Goal: Task Accomplishment & Management: Use online tool/utility

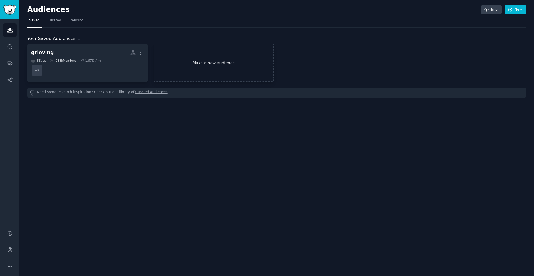
click at [192, 61] on link "Make a new audience" at bounding box center [214, 63] width 120 height 38
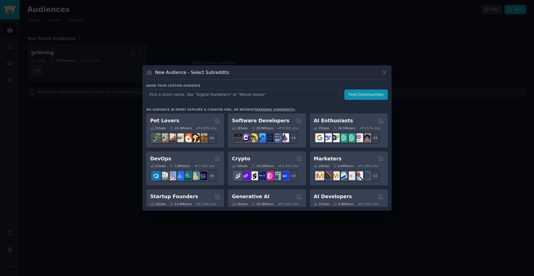
click at [208, 95] on input "text" at bounding box center [243, 95] width 194 height 10
drag, startPoint x: 208, startPoint y: 95, endPoint x: 145, endPoint y: 92, distance: 63.5
click at [145, 92] on div "New Audience - Select Subreddits Name your custom audience Audience Name repair…" at bounding box center [266, 137] width 249 height 145
drag, startPoint x: 163, startPoint y: 95, endPoint x: 129, endPoint y: 94, distance: 33.4
click at [129, 94] on div "​ New Audience - Select Subreddits Name your custom audience Audience Name fixd…" at bounding box center [267, 138] width 530 height 276
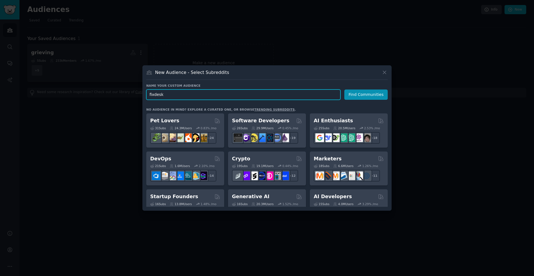
click at [165, 94] on input "fixdesk" at bounding box center [243, 95] width 194 height 10
drag, startPoint x: 172, startPoint y: 94, endPoint x: 147, endPoint y: 94, distance: 25.0
click at [147, 94] on input "fixdesk" at bounding box center [243, 95] width 194 height 10
type input "Repair Service Providers"
click at [367, 99] on button "Find Communities" at bounding box center [365, 95] width 43 height 10
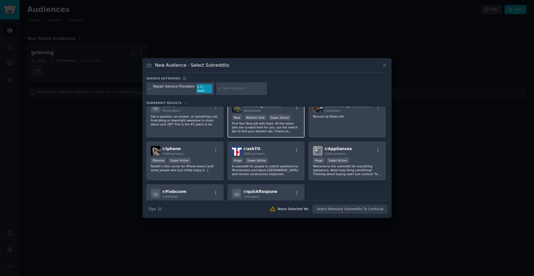
scroll to position [133, 0]
drag, startPoint x: 150, startPoint y: 88, endPoint x: 183, endPoint y: 91, distance: 33.3
click at [183, 91] on div "Repair Service Providers 1.1 / week" at bounding box center [180, 88] width 68 height 13
click at [229, 90] on input "text" at bounding box center [244, 88] width 42 height 5
type input "Repairdesk"
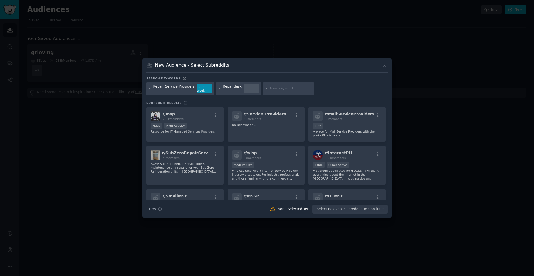
click at [271, 88] on input "text" at bounding box center [291, 88] width 42 height 5
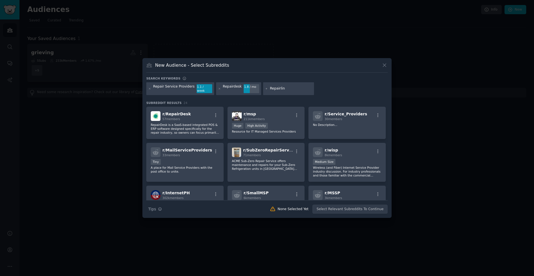
type input "Repairline"
click at [317, 89] on input "text" at bounding box center [336, 88] width 42 height 5
click at [315, 89] on input "text" at bounding box center [336, 88] width 42 height 5
type input "mobile repair"
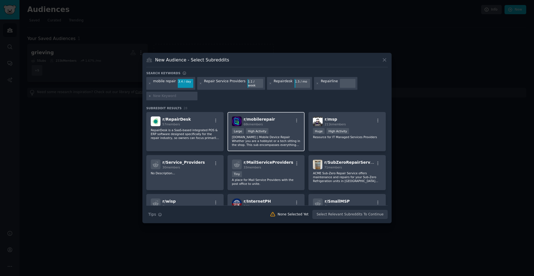
click at [278, 140] on p "[DOMAIN_NAME] | Mobile Device Repair Whether you are a hobbyist or a tech sitti…" at bounding box center [266, 141] width 68 height 12
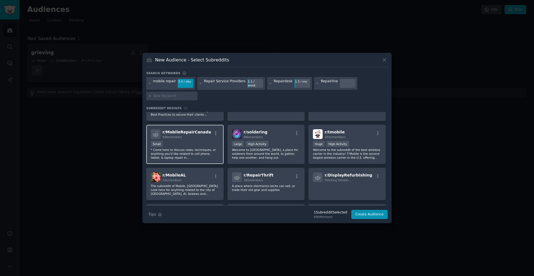
scroll to position [167, 0]
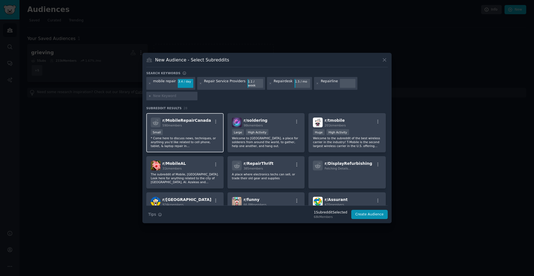
click at [187, 130] on div "Small" at bounding box center [185, 132] width 68 height 7
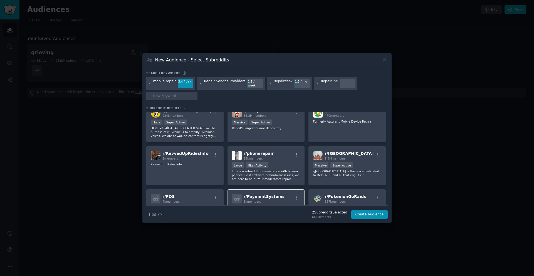
scroll to position [267, 0]
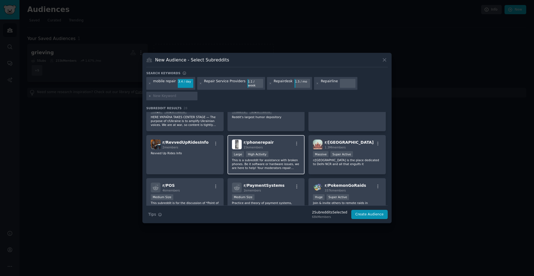
click at [283, 162] on p "This is a subreddit for assistance with broken phones. Be it software or hardwa…" at bounding box center [266, 164] width 68 height 12
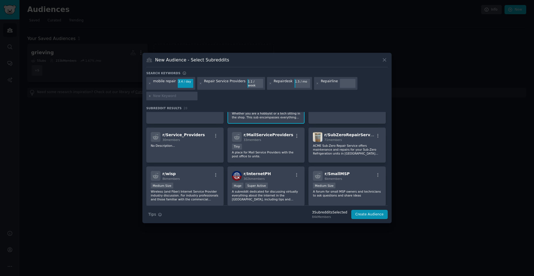
scroll to position [0, 0]
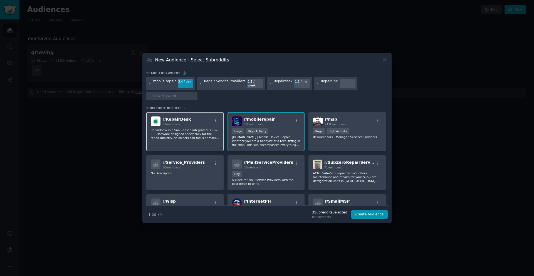
click at [180, 139] on div "r/ RepairDesk 57 members RepairDesk is a SaaS-based integrated POS & ERP softwa…" at bounding box center [184, 131] width 77 height 39
click at [199, 84] on icon at bounding box center [200, 83] width 3 height 3
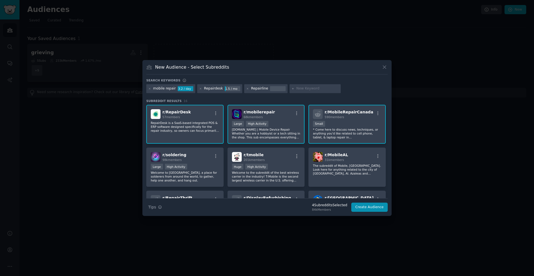
click at [296, 91] on input "text" at bounding box center [317, 88] width 42 height 5
type input "repair service"
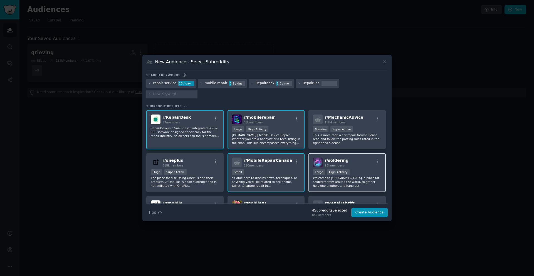
click at [358, 171] on div "Large High Activity" at bounding box center [347, 172] width 68 height 7
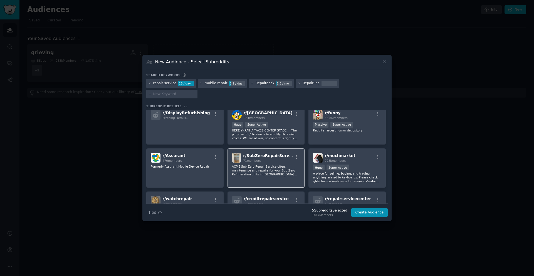
scroll to position [167, 0]
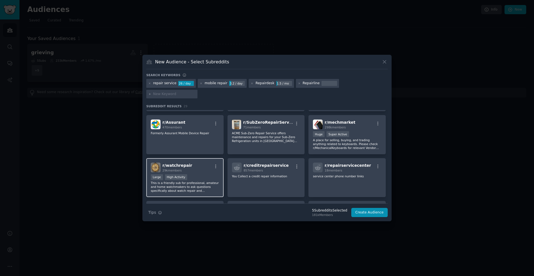
click at [186, 186] on p "This is a friendly sub for professional, amateur and home watchmakers to ask qu…" at bounding box center [185, 187] width 68 height 12
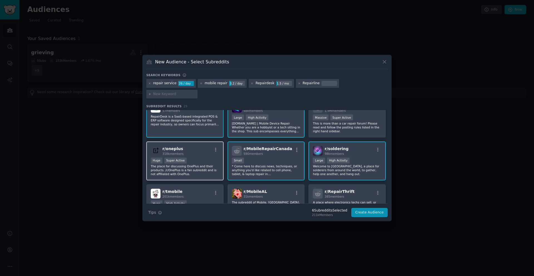
scroll to position [0, 0]
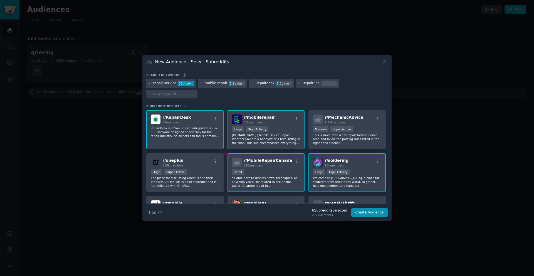
click at [195, 95] on input "text" at bounding box center [174, 94] width 42 height 5
click at [164, 94] on input "text" at bounding box center [174, 94] width 42 height 5
type input "phone repair"
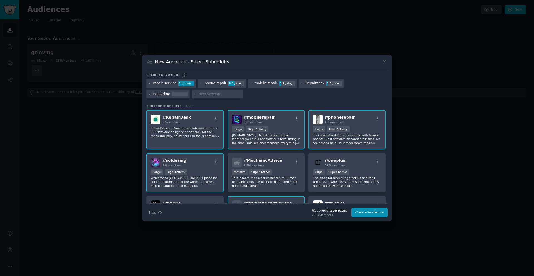
scroll to position [33, 0]
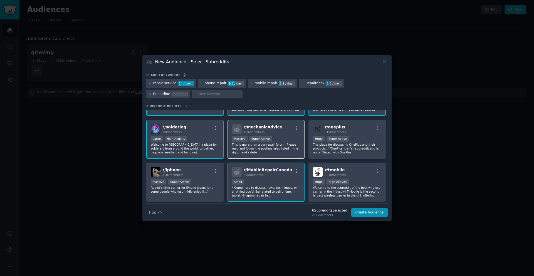
click at [283, 146] on p "This is more than a car repair forum! Please read and follow the posting rules …" at bounding box center [266, 149] width 68 height 12
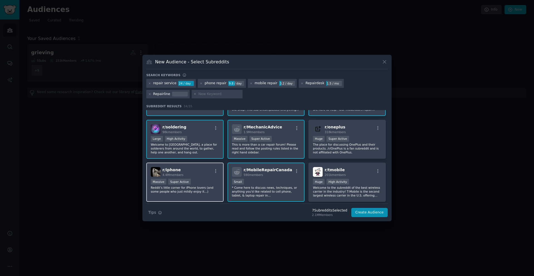
scroll to position [67, 0]
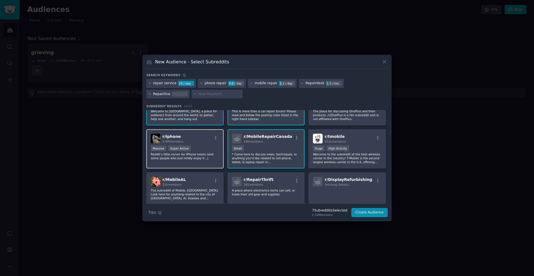
click at [207, 158] on p "Reddit’s little corner for iPhone lovers (and some people who just mildly enjoy…" at bounding box center [185, 156] width 68 height 8
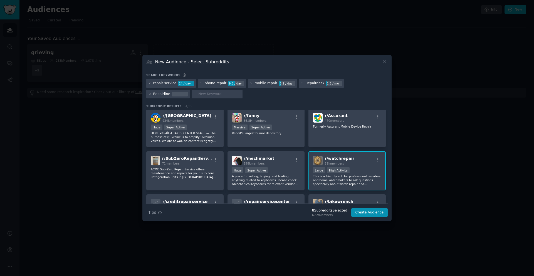
scroll to position [200, 0]
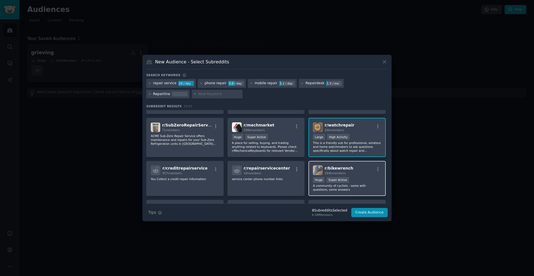
click at [360, 181] on div "100,000 - 1,000,000 members Huge Super Active" at bounding box center [347, 180] width 68 height 7
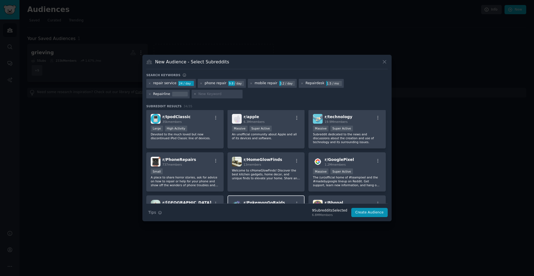
scroll to position [367, 0]
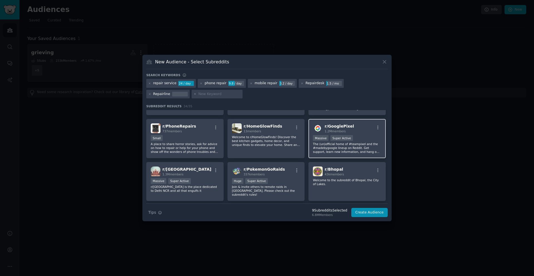
click at [336, 150] on p "The (un)official home of #teampixel and the #madebygoogle lineup on Reddit. Get…" at bounding box center [347, 148] width 68 height 12
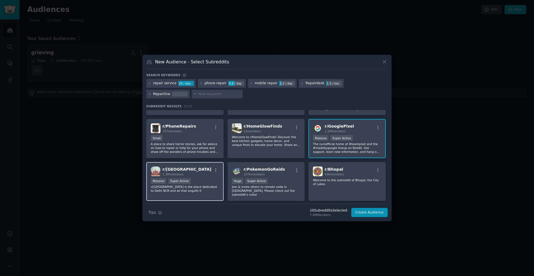
scroll to position [400, 0]
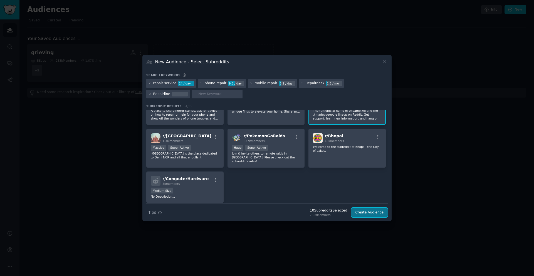
click at [373, 212] on button "Create Audience" at bounding box center [369, 212] width 37 height 9
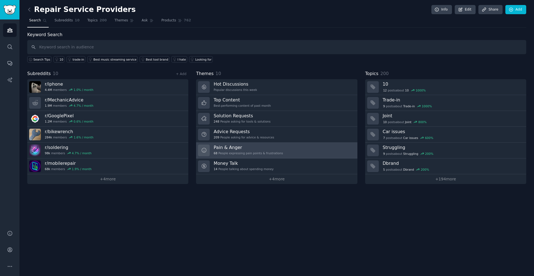
click at [253, 148] on h3 "Pain & Anger" at bounding box center [248, 148] width 69 height 6
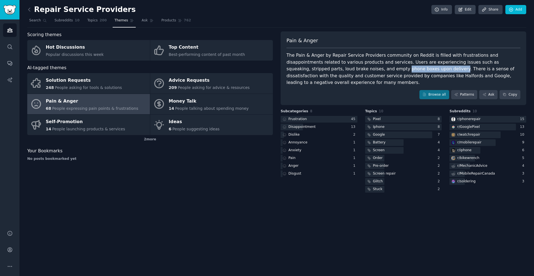
drag, startPoint x: 324, startPoint y: 69, endPoint x: 376, endPoint y: 69, distance: 52.3
click at [376, 69] on div "The Pain & Anger by Repair Service Providers community on Reddit is filled with…" at bounding box center [403, 69] width 234 height 34
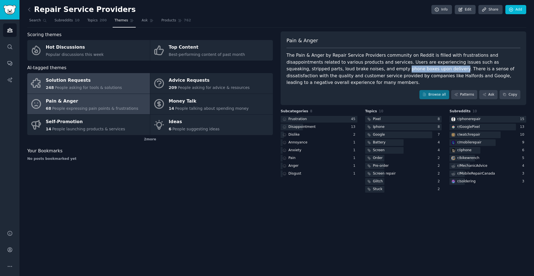
click at [105, 84] on div "Solution Requests" at bounding box center [84, 80] width 76 height 9
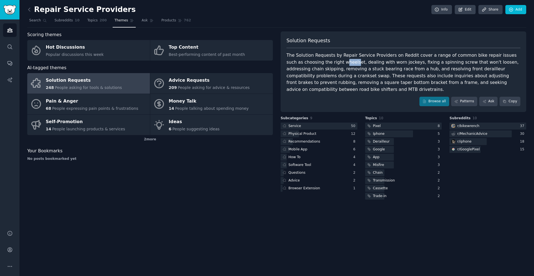
drag, startPoint x: 326, startPoint y: 63, endPoint x: 338, endPoint y: 65, distance: 12.6
click at [338, 65] on div "The Solution Requests by Repair Service Providers on Reddit cover a range of co…" at bounding box center [403, 72] width 234 height 41
drag, startPoint x: 349, startPoint y: 61, endPoint x: 379, endPoint y: 64, distance: 30.5
click at [379, 64] on div "The Solution Requests by Repair Service Providers on Reddit cover a range of co…" at bounding box center [403, 72] width 234 height 41
click at [387, 62] on div "The Solution Requests by Repair Service Providers on Reddit cover a range of co…" at bounding box center [403, 72] width 234 height 41
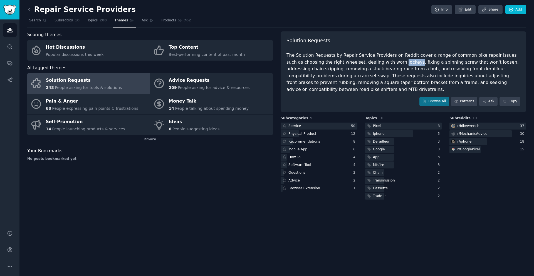
click at [387, 62] on div "The Solution Requests by Repair Service Providers on Reddit cover a range of co…" at bounding box center [403, 72] width 234 height 41
click at [424, 63] on div "The Solution Requests by Repair Service Providers on Reddit cover a range of co…" at bounding box center [403, 72] width 234 height 41
click at [455, 63] on div "The Solution Requests by Repair Service Providers on Reddit cover a range of co…" at bounding box center [403, 72] width 234 height 41
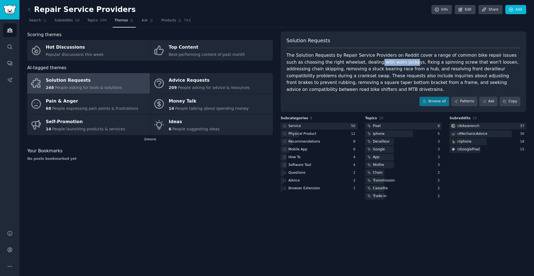
drag, startPoint x: 358, startPoint y: 62, endPoint x: 392, endPoint y: 61, distance: 33.4
click at [392, 61] on div "The Solution Requests by Repair Service Providers on Reddit cover a range of co…" at bounding box center [403, 72] width 234 height 41
click at [368, 63] on div "The Solution Requests by Repair Service Providers on Reddit cover a range of co…" at bounding box center [403, 72] width 234 height 41
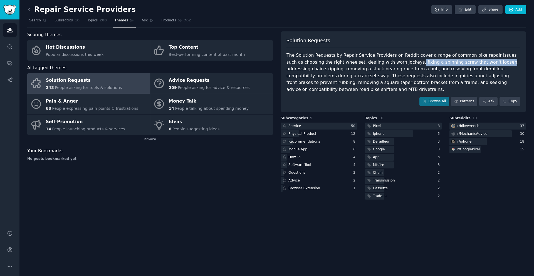
drag, startPoint x: 396, startPoint y: 62, endPoint x: 478, endPoint y: 62, distance: 81.8
click at [478, 62] on div "The Solution Requests by Repair Service Providers on Reddit cover a range of co…" at bounding box center [403, 72] width 234 height 41
drag, startPoint x: 485, startPoint y: 62, endPoint x: 501, endPoint y: 62, distance: 16.1
click at [501, 62] on div "The Solution Requests by Repair Service Providers on Reddit cover a range of co…" at bounding box center [403, 72] width 234 height 41
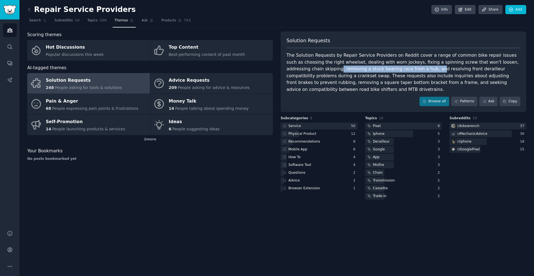
drag, startPoint x: 313, startPoint y: 70, endPoint x: 393, endPoint y: 70, distance: 80.9
click at [393, 70] on div "The Solution Requests by Repair Service Providers on Reddit cover a range of co…" at bounding box center [403, 72] width 234 height 41
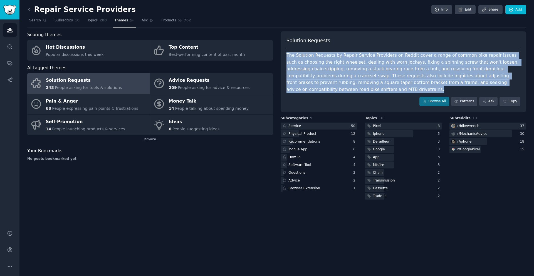
drag, startPoint x: 333, startPoint y: 89, endPoint x: 284, endPoint y: 56, distance: 58.5
click at [284, 56] on div "Solution Requests The Solution Requests by Repair Service Providers on Reddit c…" at bounding box center [404, 71] width 246 height 81
copy div "The Solution Requests by Repair Service Providers on Reddit cover a range of co…"
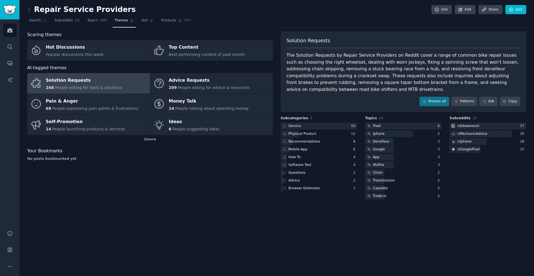
click at [320, 93] on div "Solution Requests The Solution Requests by Repair Service Providers on Reddit c…" at bounding box center [404, 71] width 246 height 81
click at [153, 140] on div "2 more" at bounding box center [150, 139] width 246 height 9
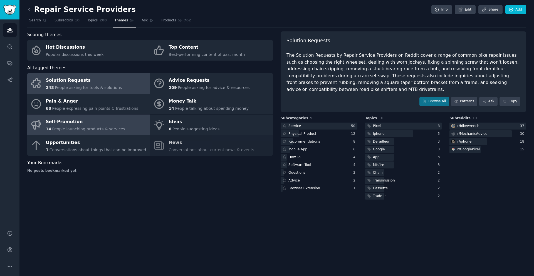
click at [107, 128] on span "People launching products & services" at bounding box center [88, 129] width 73 height 4
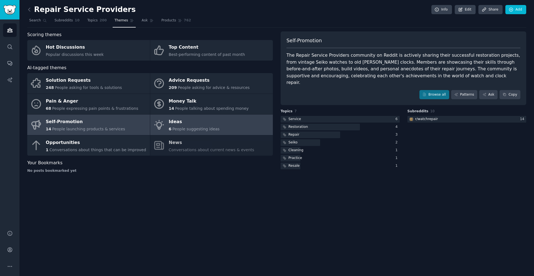
click at [201, 128] on span "People suggesting ideas" at bounding box center [195, 129] width 47 height 4
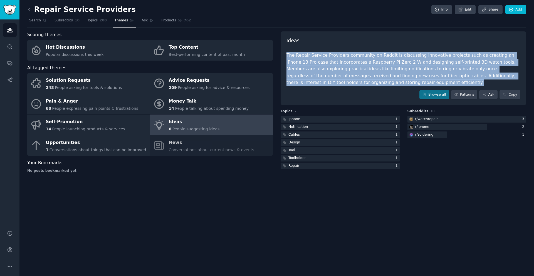
drag, startPoint x: 350, startPoint y: 85, endPoint x: 284, endPoint y: 58, distance: 71.1
click at [284, 58] on div "Ideas The Repair Service Providers community on Reddit is discussing innovative…" at bounding box center [404, 68] width 246 height 74
copy div "The Repair Service Providers community on Reddit is discussing innovative proje…"
click at [169, 23] on span "Products" at bounding box center [168, 20] width 15 height 5
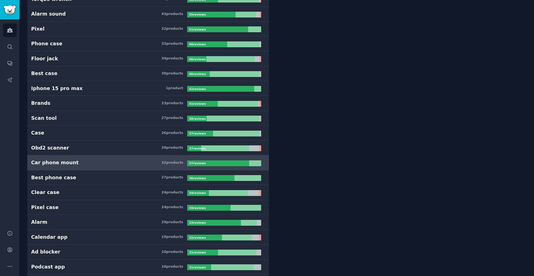
scroll to position [234, 0]
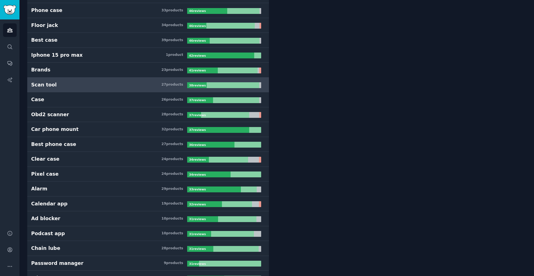
click at [65, 85] on h3 "Scan tool 27 product s" at bounding box center [109, 84] width 156 height 7
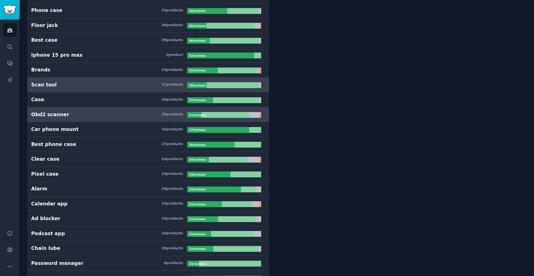
click at [63, 113] on h3 "Obd2 scanner 28 product s" at bounding box center [109, 114] width 156 height 7
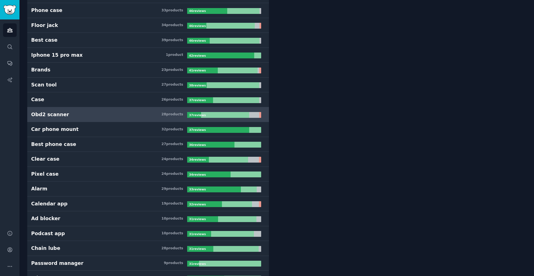
click at [63, 113] on h3 "Obd2 scanner 28 product s" at bounding box center [109, 114] width 156 height 7
click at [73, 114] on h3 "Obd2 scanner 28 product s" at bounding box center [109, 114] width 156 height 7
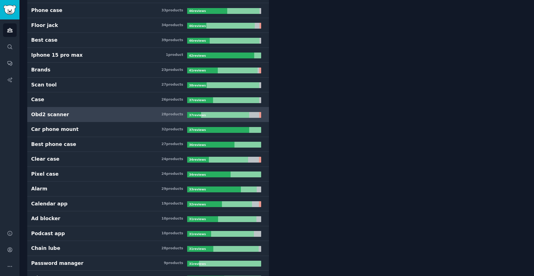
scroll to position [200, 0]
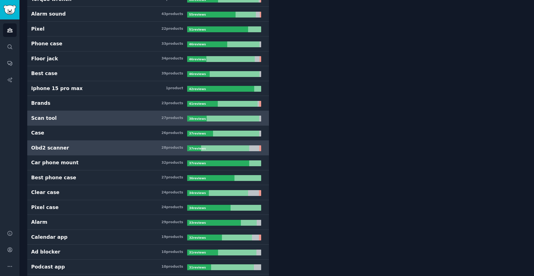
click at [66, 118] on h3 "Scan tool 27 product s" at bounding box center [109, 118] width 156 height 7
click at [57, 149] on div "Obd2 scanner" at bounding box center [50, 148] width 38 height 7
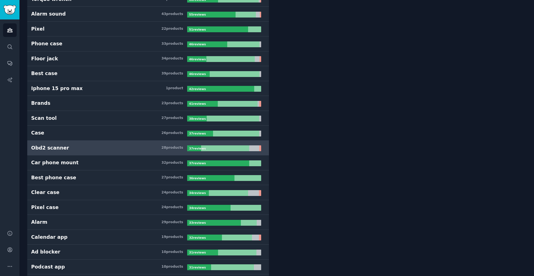
scroll to position [234, 0]
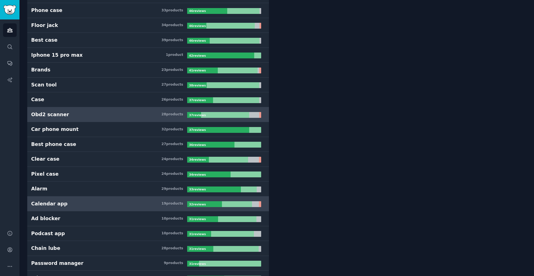
click at [72, 204] on h3 "Calendar app 19 product s" at bounding box center [109, 204] width 156 height 7
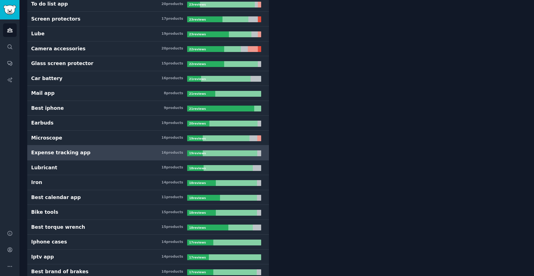
scroll to position [601, 0]
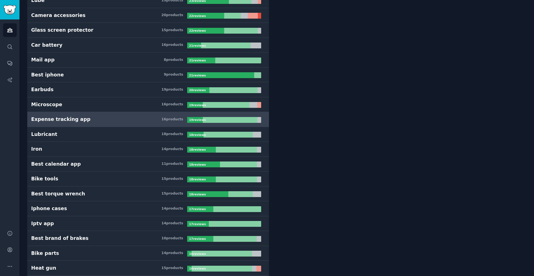
click at [60, 124] on link "Expense tracking app 16 product s 19 review s" at bounding box center [148, 119] width 242 height 15
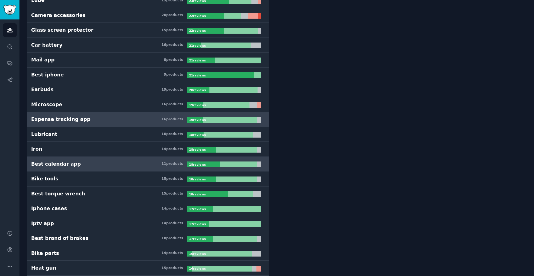
click at [63, 168] on link "Best calendar app 11 product s 18 review s" at bounding box center [148, 164] width 242 height 15
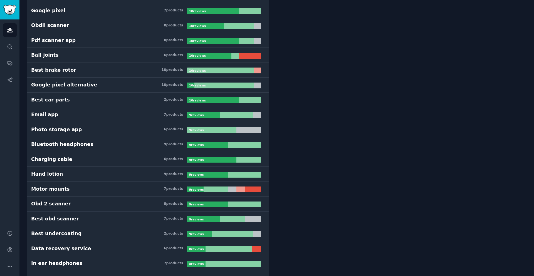
scroll to position [1502, 0]
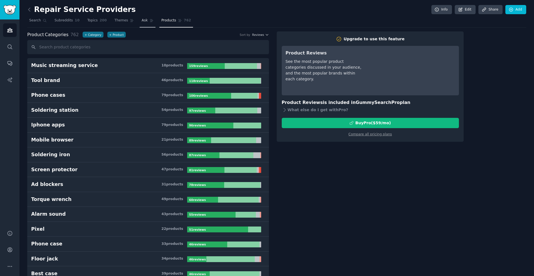
click at [140, 24] on link "Ask" at bounding box center [148, 21] width 16 height 11
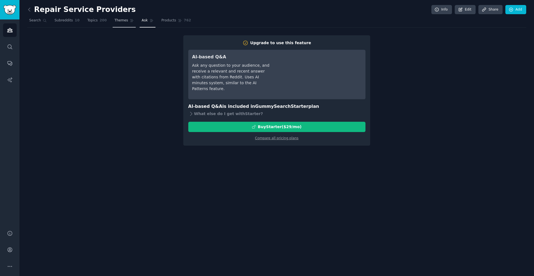
click at [119, 21] on span "Themes" at bounding box center [122, 20] width 14 height 5
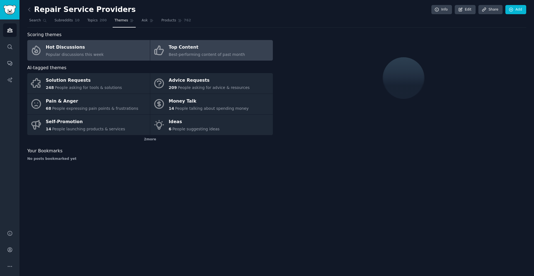
click at [174, 52] on div "Best-performing content of past month" at bounding box center [207, 55] width 76 height 6
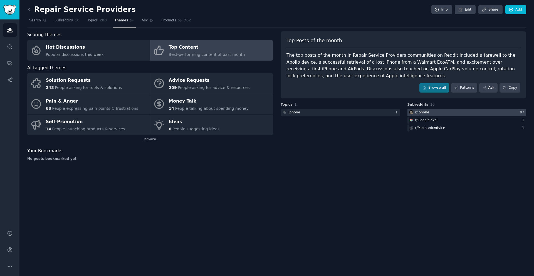
click at [428, 114] on div "r/ iphone" at bounding box center [418, 112] width 23 height 7
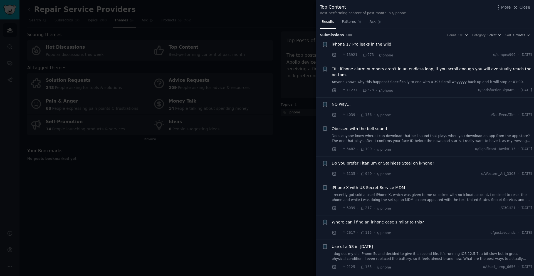
click at [387, 71] on span "TIL: iPhone alarm numbers aren’t in an endless loop, if you scroll enough you w…" at bounding box center [432, 72] width 201 height 12
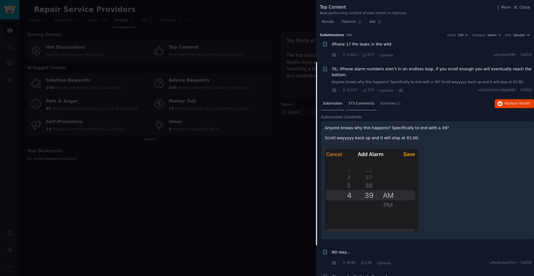
click at [365, 101] on span "373 Comments" at bounding box center [361, 103] width 26 height 5
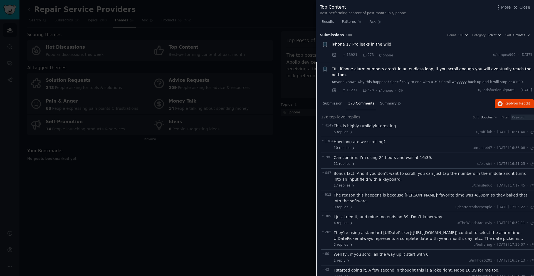
scroll to position [33, 0]
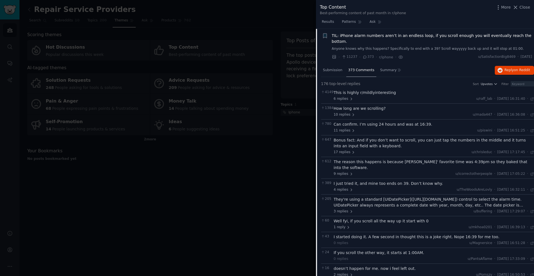
click at [413, 181] on div "I just tried it, and mine too ends on 39. Don’t know why." at bounding box center [434, 184] width 201 height 6
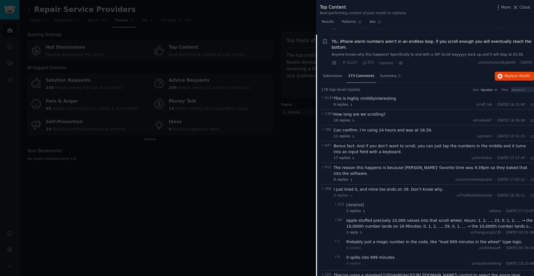
scroll to position [0, 0]
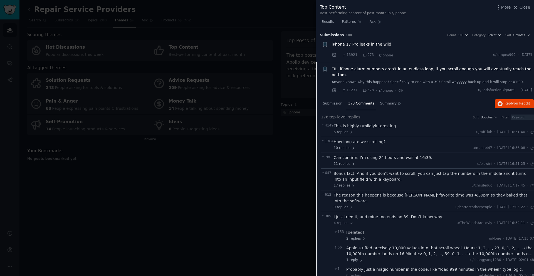
click at [417, 69] on span "TIL: iPhone alarm numbers aren’t in an endless loop, if you scroll enough you w…" at bounding box center [432, 72] width 201 height 12
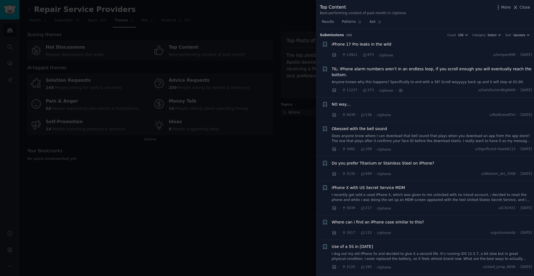
click at [362, 45] on span "iPhone 17 Pro leaks in the wild" at bounding box center [362, 44] width 60 height 6
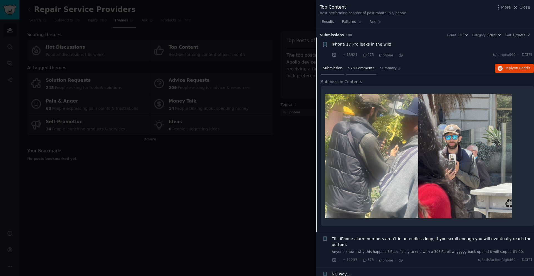
scroll to position [9, 0]
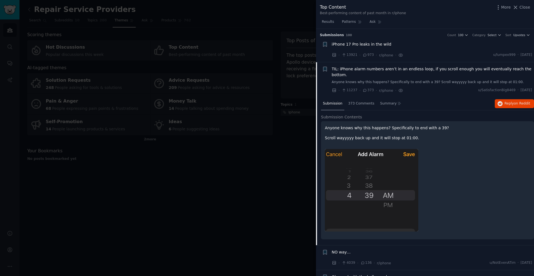
click at [431, 24] on div "Results Patterns Ask" at bounding box center [425, 23] width 218 height 11
click at [185, 19] on div at bounding box center [267, 138] width 534 height 276
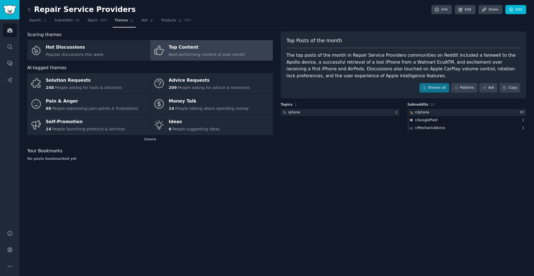
click at [30, 7] on icon at bounding box center [29, 10] width 6 height 6
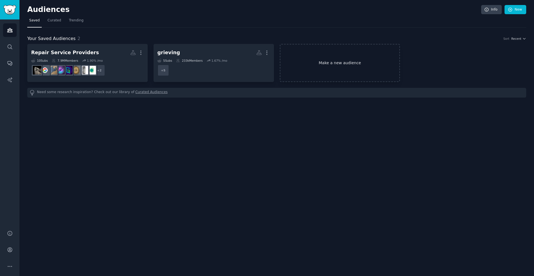
click at [335, 63] on link "Make a new audience" at bounding box center [340, 63] width 120 height 38
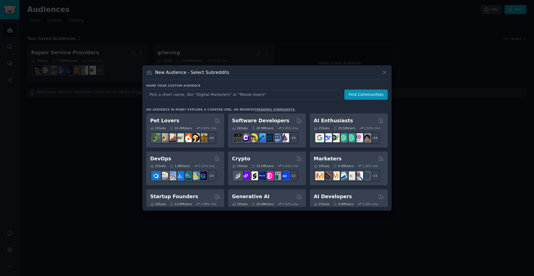
click at [260, 95] on input "text" at bounding box center [243, 95] width 194 height 10
type input "Laravel"
click at [361, 96] on button "Find Communities" at bounding box center [365, 95] width 43 height 10
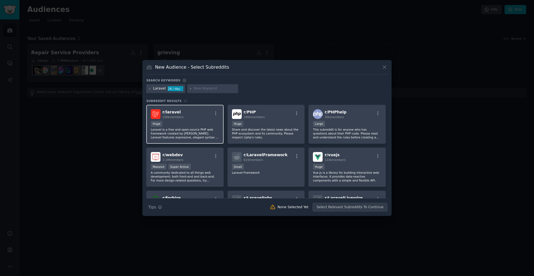
click at [180, 127] on div "100,000 - 1,000,000 members Huge" at bounding box center [185, 124] width 68 height 7
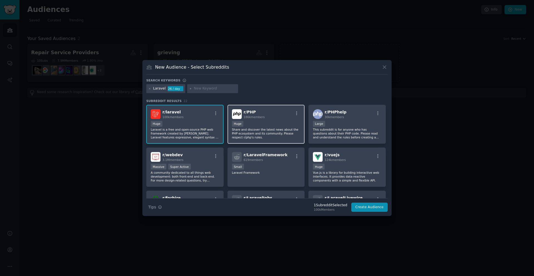
click at [272, 128] on p "Share and discover the latest news about the PHP ecosystem and its community. P…" at bounding box center [266, 134] width 68 height 12
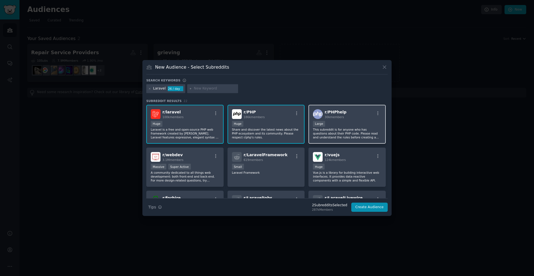
click at [339, 130] on p "This subreddit is for anyone who has questions about their PHP code. Please rea…" at bounding box center [347, 134] width 68 height 12
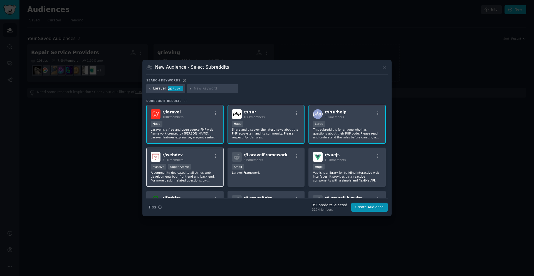
click at [210, 170] on div "Massive Super Active" at bounding box center [185, 167] width 68 height 7
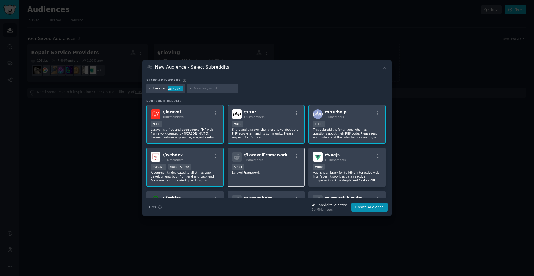
click at [273, 169] on div "100 - 1000 members Small" at bounding box center [266, 167] width 68 height 7
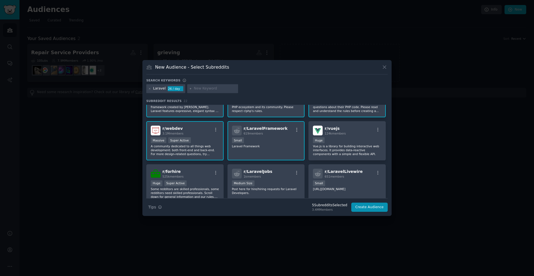
scroll to position [67, 0]
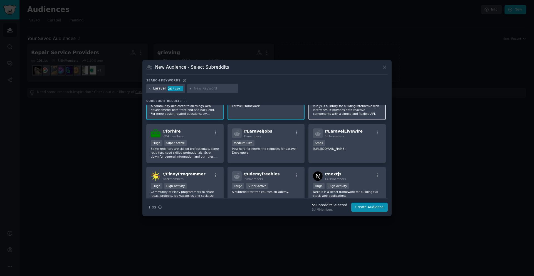
click at [341, 110] on p "Vue.js is a library for building interactive web interfaces. It provides data-r…" at bounding box center [347, 110] width 68 height 12
click at [197, 149] on p "Some redditors are skilled professionals, some redditors need skilled professio…" at bounding box center [185, 153] width 68 height 12
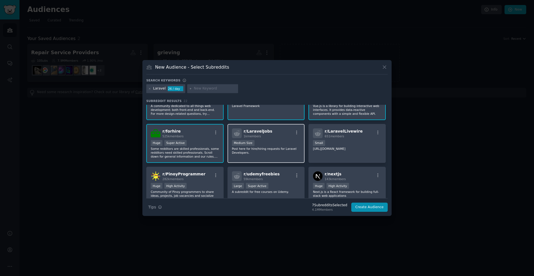
click at [269, 146] on div "Medium Size" at bounding box center [266, 143] width 68 height 7
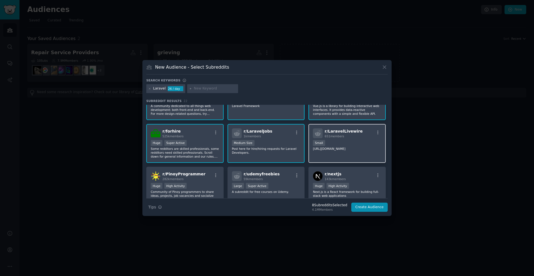
click at [328, 147] on div "Small" at bounding box center [347, 143] width 68 height 7
click at [366, 209] on button "Create Audience" at bounding box center [369, 207] width 37 height 9
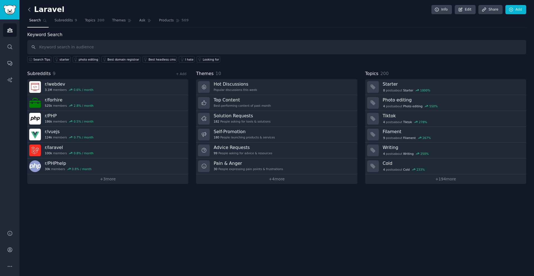
click at [28, 11] on icon at bounding box center [29, 10] width 6 height 6
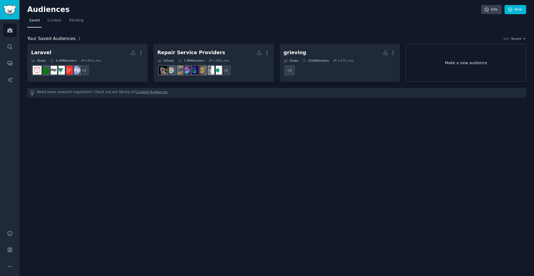
click at [442, 60] on link "Make a new audience" at bounding box center [466, 63] width 120 height 38
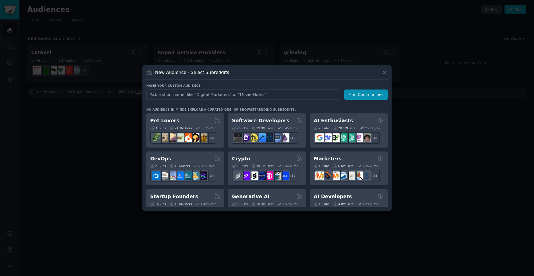
click at [307, 95] on input "text" at bounding box center [243, 95] width 194 height 10
type input "barrierefreiheit"
click at [360, 95] on button "Find Communities" at bounding box center [365, 95] width 43 height 10
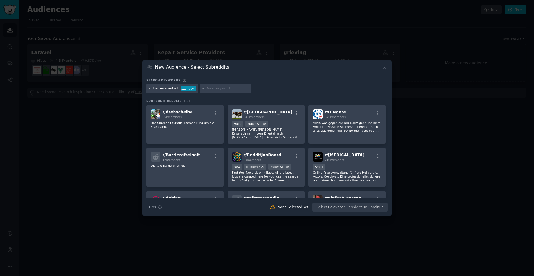
click at [150, 88] on icon at bounding box center [149, 88] width 1 height 1
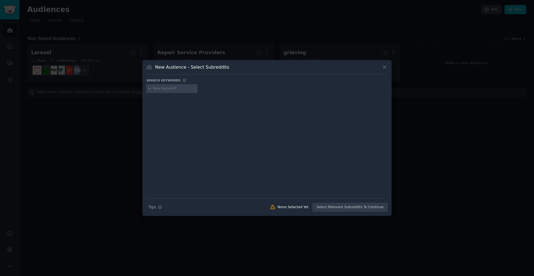
click at [163, 92] on div at bounding box center [171, 88] width 51 height 9
click at [164, 88] on input "text" at bounding box center [174, 88] width 42 height 5
click at [176, 87] on input "text" at bounding box center [174, 88] width 42 height 5
paste input "web accessibility"
click at [162, 89] on input "web accessibility" at bounding box center [174, 88] width 42 height 5
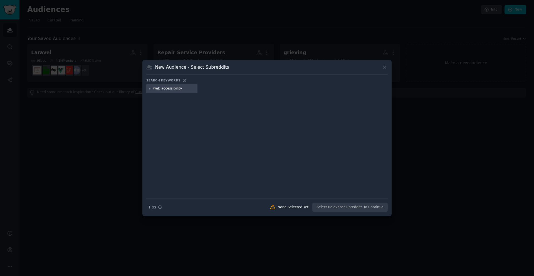
drag, startPoint x: 161, startPoint y: 89, endPoint x: 135, endPoint y: 86, distance: 26.4
click at [135, 86] on div "​ New Audience - Select Subreddits Search keywords Try a 2-4 keywords your audi…" at bounding box center [267, 138] width 530 height 276
click at [176, 88] on input "accessibility" at bounding box center [174, 88] width 42 height 5
click at [150, 88] on icon at bounding box center [149, 88] width 3 height 3
click at [185, 89] on input "accessibility" at bounding box center [174, 88] width 42 height 5
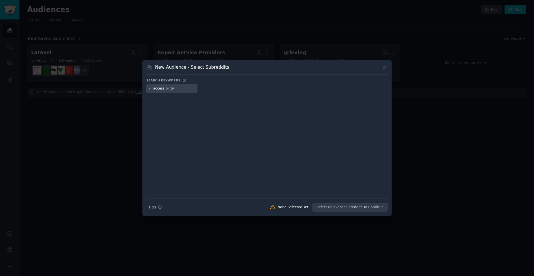
drag, startPoint x: 181, startPoint y: 88, endPoint x: 128, endPoint y: 89, distance: 52.3
click at [128, 89] on div "​ New Audience - Select Subreddits Search keywords Try a 2-4 keywords your audi…" at bounding box center [267, 138] width 530 height 276
paste input "web"
type input "web accessibility"
click at [348, 208] on div "Search Tips Tips None Selected Yet Select Relevant Subreddits To Continue" at bounding box center [266, 205] width 241 height 14
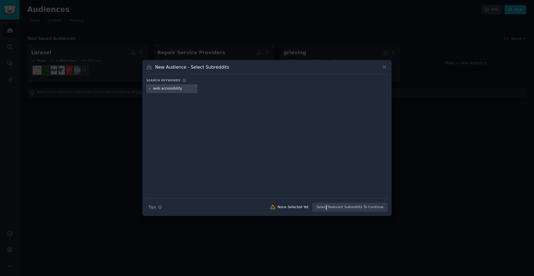
click at [330, 206] on div "Search Tips Tips None Selected Yet Select Relevant Subreddits To Continue" at bounding box center [266, 205] width 241 height 14
click at [385, 67] on icon at bounding box center [385, 67] width 6 height 6
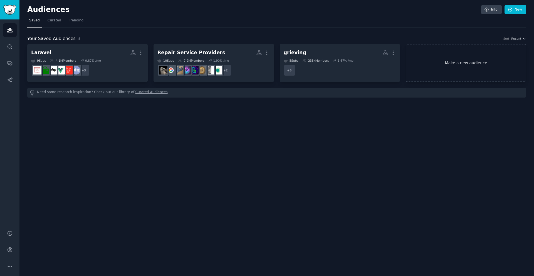
click at [444, 63] on link "Make a new audience" at bounding box center [466, 63] width 120 height 38
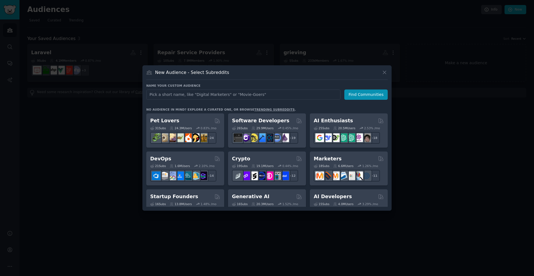
click at [202, 92] on input "text" at bounding box center [243, 95] width 194 height 10
type input "web accessibility"
click at [366, 94] on button "Find Communities" at bounding box center [365, 95] width 43 height 10
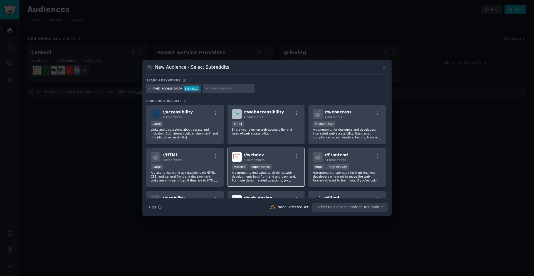
click at [278, 162] on div "r/ webdev 3.1M members Massive Super Active A community dedicated to all things…" at bounding box center [265, 167] width 77 height 39
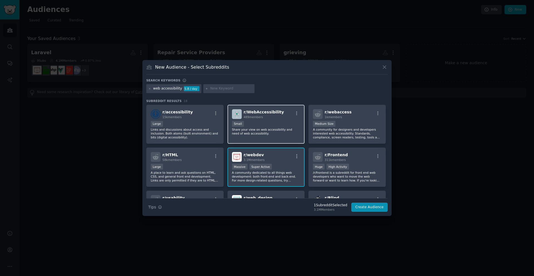
click at [278, 124] on div "Small" at bounding box center [266, 124] width 68 height 7
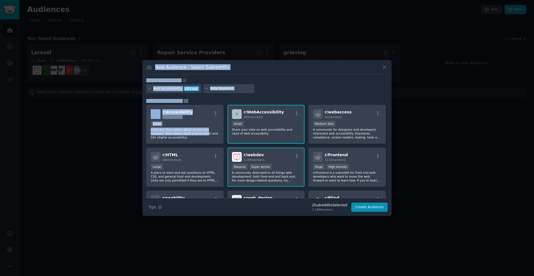
drag, startPoint x: 190, startPoint y: 133, endPoint x: 417, endPoint y: 138, distance: 226.7
click at [411, 138] on div "​ New Audience - Select Subreddits Search keywords web accessibility 5.8 / day …" at bounding box center [267, 138] width 530 height 276
click at [419, 137] on div at bounding box center [267, 138] width 534 height 276
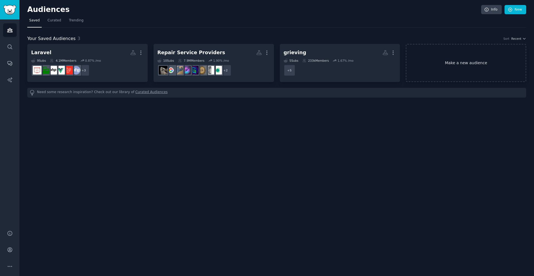
click at [472, 70] on link "Make a new audience" at bounding box center [466, 63] width 120 height 38
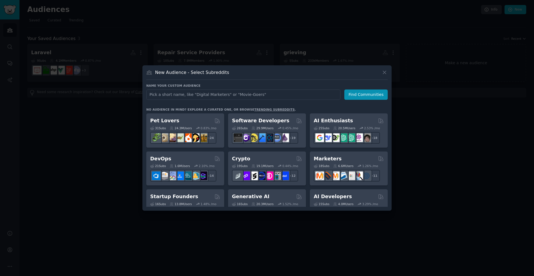
click at [224, 91] on input "text" at bounding box center [243, 95] width 194 height 10
type input "web accessibility"
click at [365, 96] on button "Find Communities" at bounding box center [365, 95] width 43 height 10
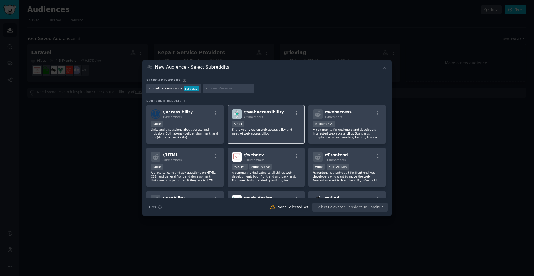
click at [271, 125] on div "Small" at bounding box center [266, 124] width 68 height 7
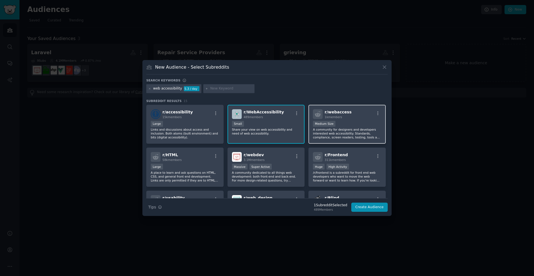
click at [350, 137] on p "A community for designers and developers interested web accessibility. Standard…" at bounding box center [347, 134] width 68 height 12
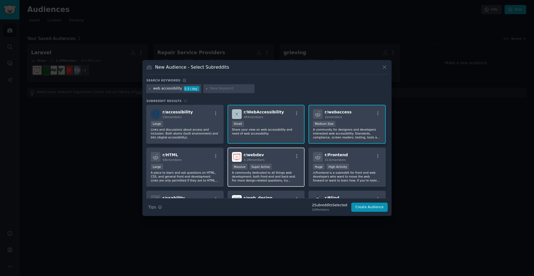
click at [258, 176] on p "A community dedicated to all things web development: both front-end and back-en…" at bounding box center [266, 177] width 68 height 12
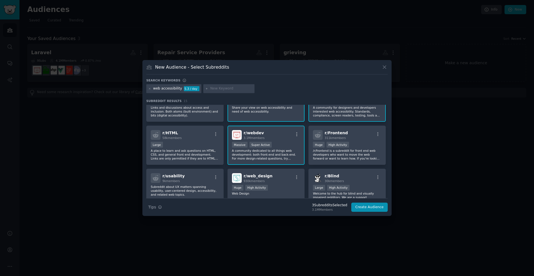
scroll to position [67, 0]
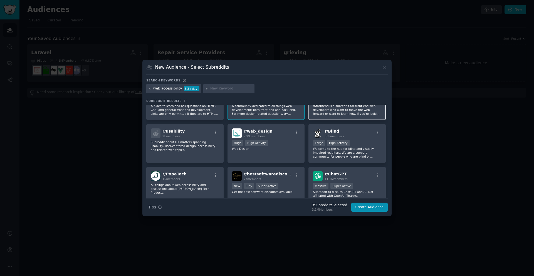
click at [337, 113] on p "/r/frontend is a subreddit for front end web developers who want to move the we…" at bounding box center [347, 110] width 68 height 12
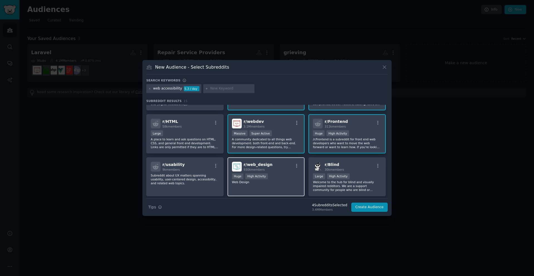
click at [270, 185] on div "r/ web_design 930k members 100,000 - 1,000,000 members Huge High Activity Web D…" at bounding box center [265, 176] width 77 height 39
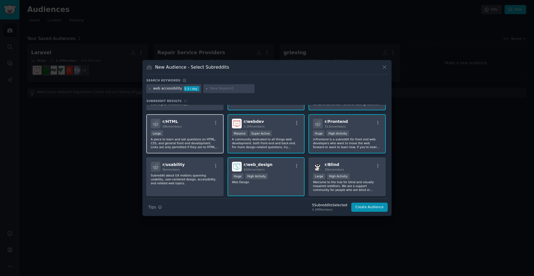
click at [198, 142] on p "A place to learn and ask questions on HTML, CSS, and general front end developm…" at bounding box center [185, 143] width 68 height 12
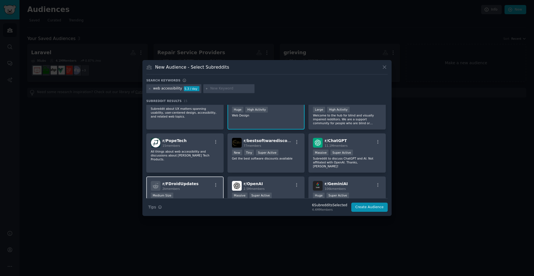
scroll to position [133, 0]
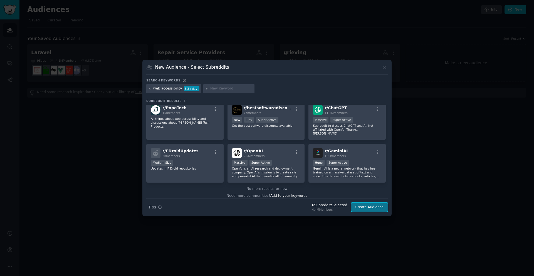
click at [374, 208] on button "Create Audience" at bounding box center [369, 207] width 37 height 9
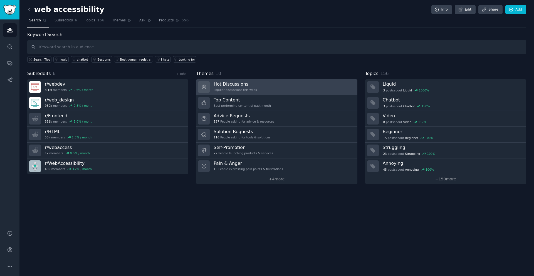
click at [270, 87] on link "Hot Discussions Popular discussions this week" at bounding box center [276, 87] width 161 height 16
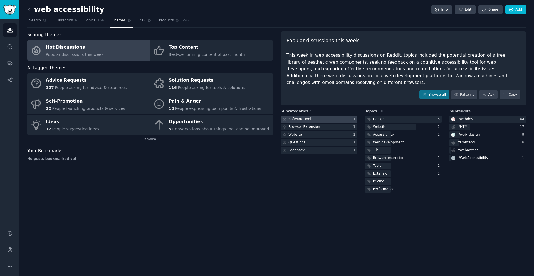
click at [323, 119] on div at bounding box center [319, 119] width 77 height 7
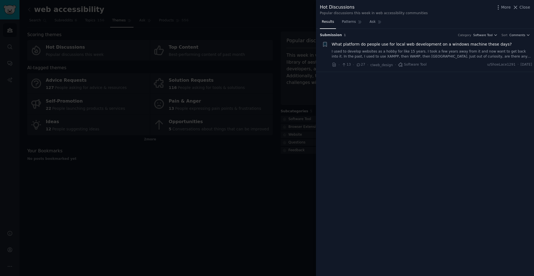
click at [304, 102] on div at bounding box center [267, 138] width 534 height 276
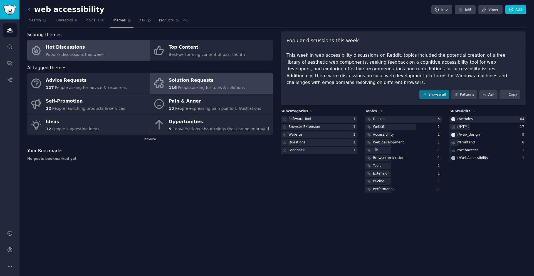
click at [224, 83] on div "Solution Requests" at bounding box center [207, 80] width 76 height 9
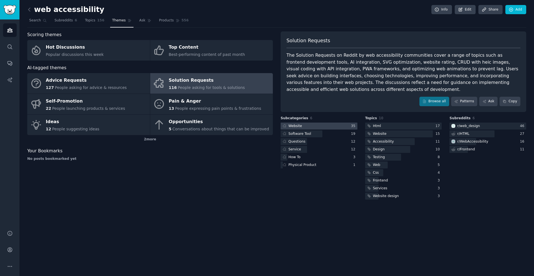
click at [331, 128] on div at bounding box center [319, 126] width 77 height 7
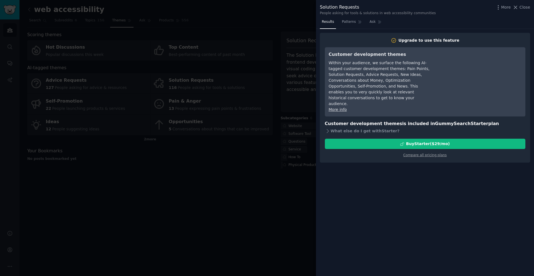
click at [303, 75] on div at bounding box center [267, 138] width 534 height 276
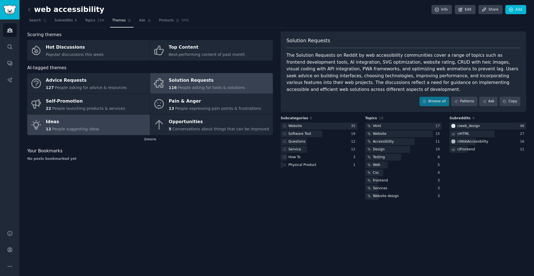
click at [98, 125] on link "Ideas 12 People suggesting ideas" at bounding box center [88, 125] width 123 height 21
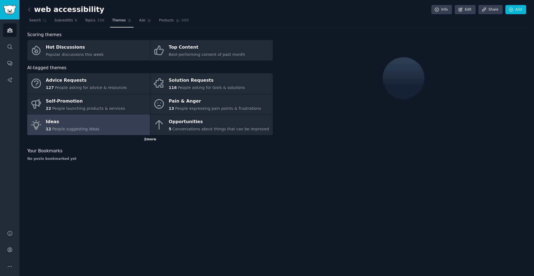
click at [149, 142] on div "2 more" at bounding box center [150, 139] width 246 height 9
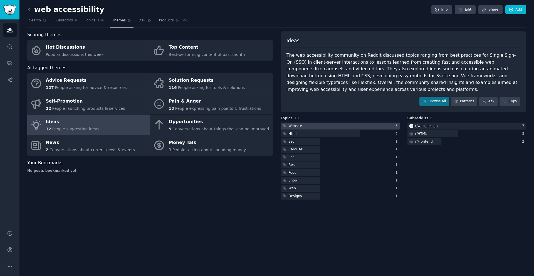
click at [297, 127] on div "Website" at bounding box center [295, 126] width 14 height 5
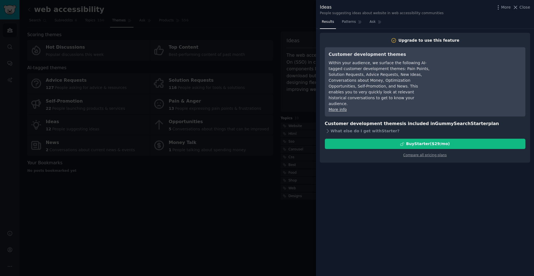
click at [310, 138] on div at bounding box center [267, 138] width 534 height 276
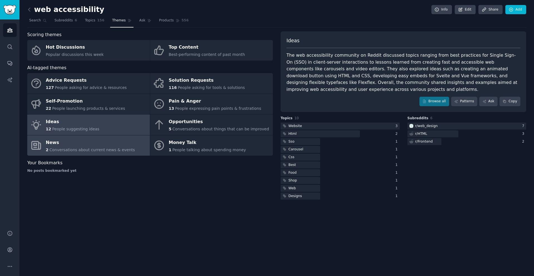
click at [96, 143] on div "News" at bounding box center [90, 142] width 89 height 9
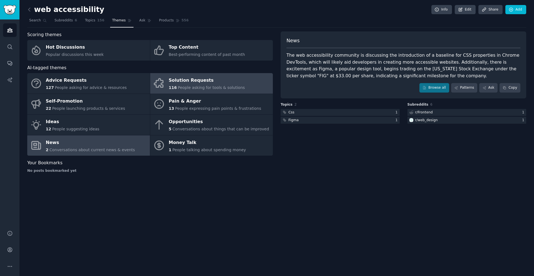
click at [234, 84] on div "Solution Requests" at bounding box center [207, 80] width 76 height 9
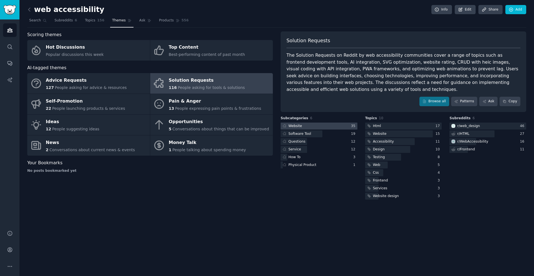
click at [322, 127] on div at bounding box center [319, 126] width 77 height 7
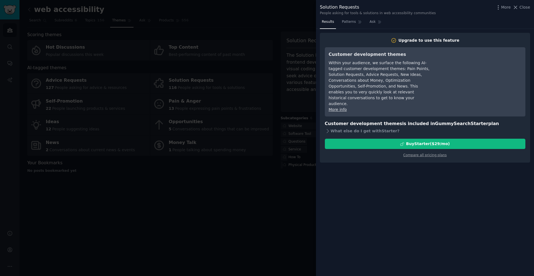
click at [309, 122] on div at bounding box center [267, 138] width 534 height 276
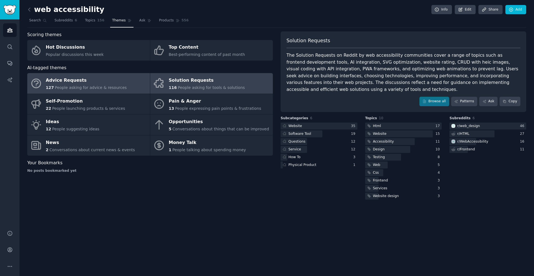
click at [101, 88] on span "People asking for advice & resources" at bounding box center [91, 87] width 72 height 4
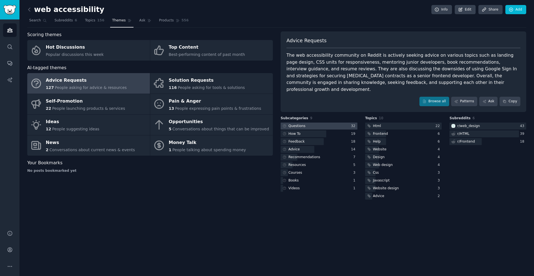
click at [296, 124] on div "Questions" at bounding box center [296, 126] width 17 height 5
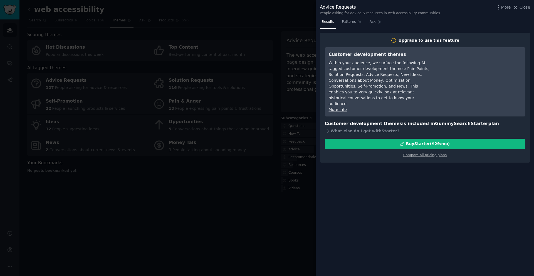
click at [169, 73] on div at bounding box center [267, 138] width 534 height 276
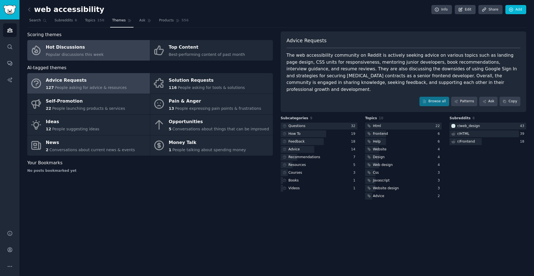
drag, startPoint x: 71, startPoint y: 49, endPoint x: 95, endPoint y: 51, distance: 24.0
click at [71, 49] on div "Hot Discussions" at bounding box center [75, 47] width 58 height 9
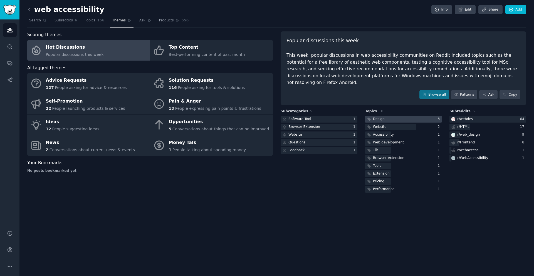
click at [381, 117] on div "Design" at bounding box center [379, 119] width 12 height 5
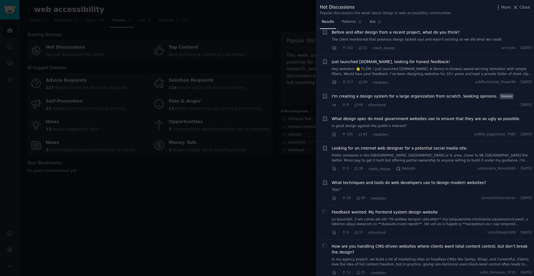
scroll to position [234, 0]
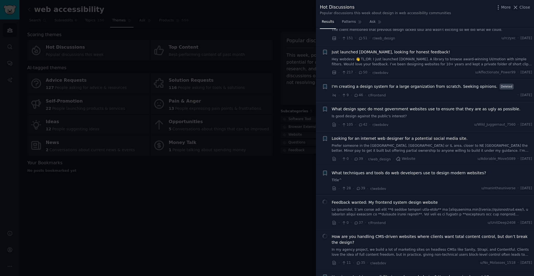
click at [245, 161] on div at bounding box center [267, 138] width 534 height 276
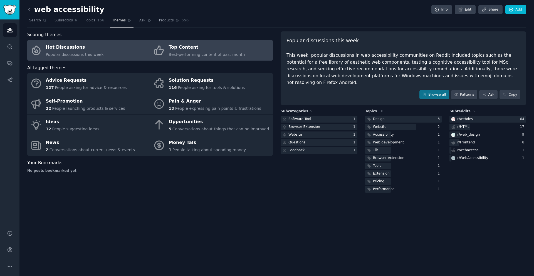
click at [193, 51] on div "Top Content" at bounding box center [207, 47] width 76 height 9
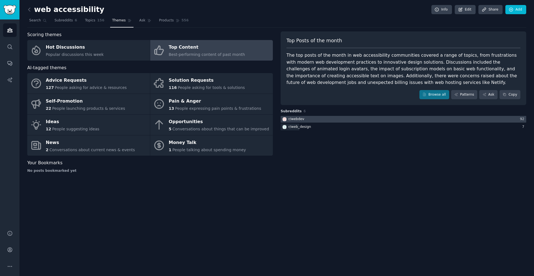
click at [316, 119] on div at bounding box center [404, 119] width 246 height 7
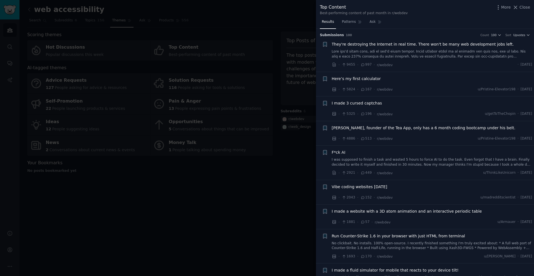
click at [400, 55] on link at bounding box center [432, 54] width 201 height 10
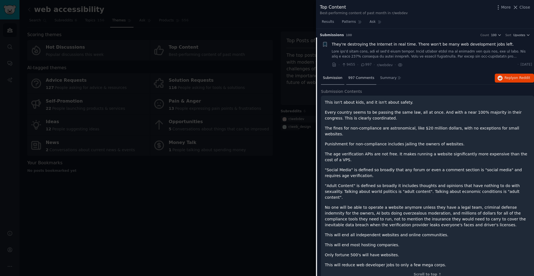
click at [365, 78] on span "997 Comments" at bounding box center [361, 78] width 26 height 5
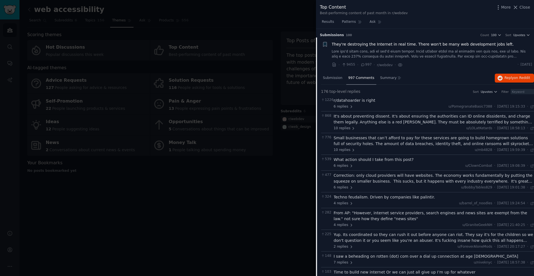
click at [398, 55] on link at bounding box center [432, 54] width 201 height 10
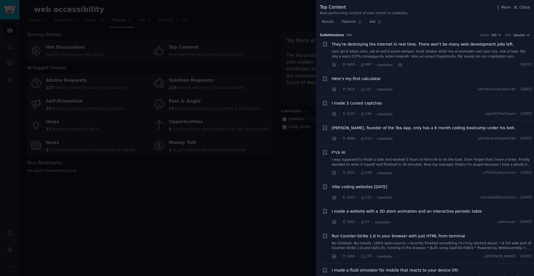
scroll to position [9, 0]
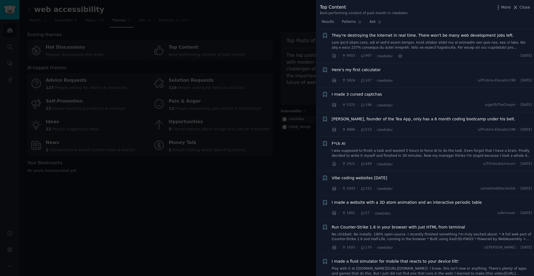
click at [404, 47] on link at bounding box center [432, 45] width 201 height 10
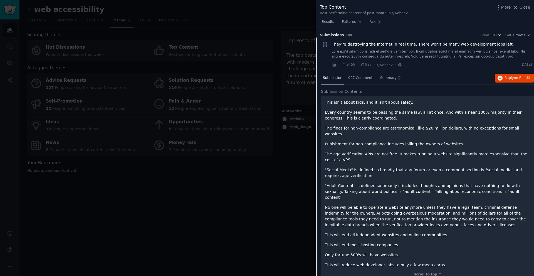
click at [370, 45] on span "They're destroying the Internet in real time. There won't be many web developme…" at bounding box center [423, 44] width 182 height 6
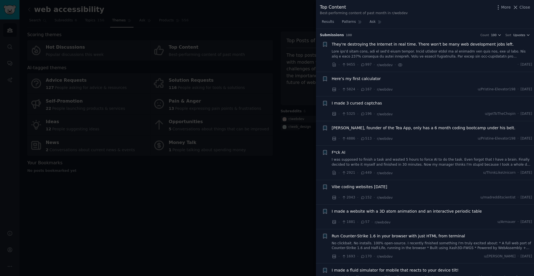
scroll to position [9, 0]
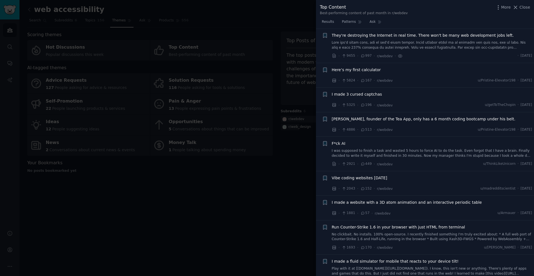
click at [493, 48] on link at bounding box center [432, 45] width 201 height 10
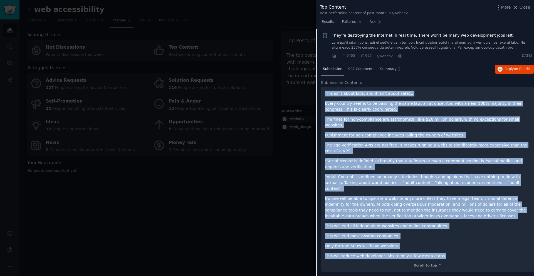
drag, startPoint x: 324, startPoint y: 91, endPoint x: 447, endPoint y: 247, distance: 198.8
click at [447, 247] on div "This isn't about kids, and it isn't about safety. Every country seems to be pas…" at bounding box center [427, 179] width 213 height 185
copy div "This isn't about kids, and it isn't about safety. Every country seems to be pas…"
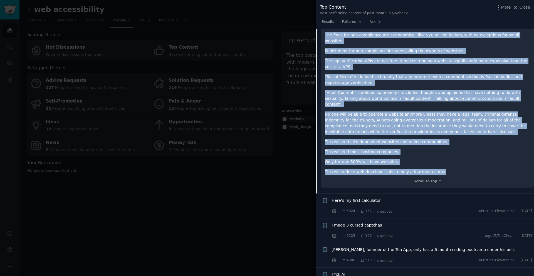
scroll to position [109, 0]
